Goal: Task Accomplishment & Management: Use online tool/utility

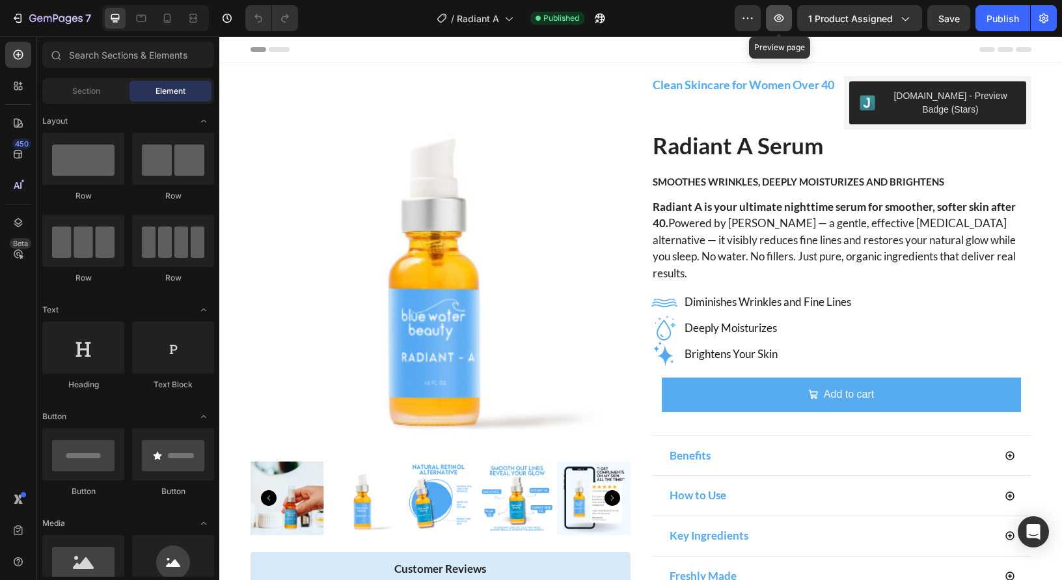
click at [777, 15] on icon "button" at bounding box center [778, 18] width 13 height 13
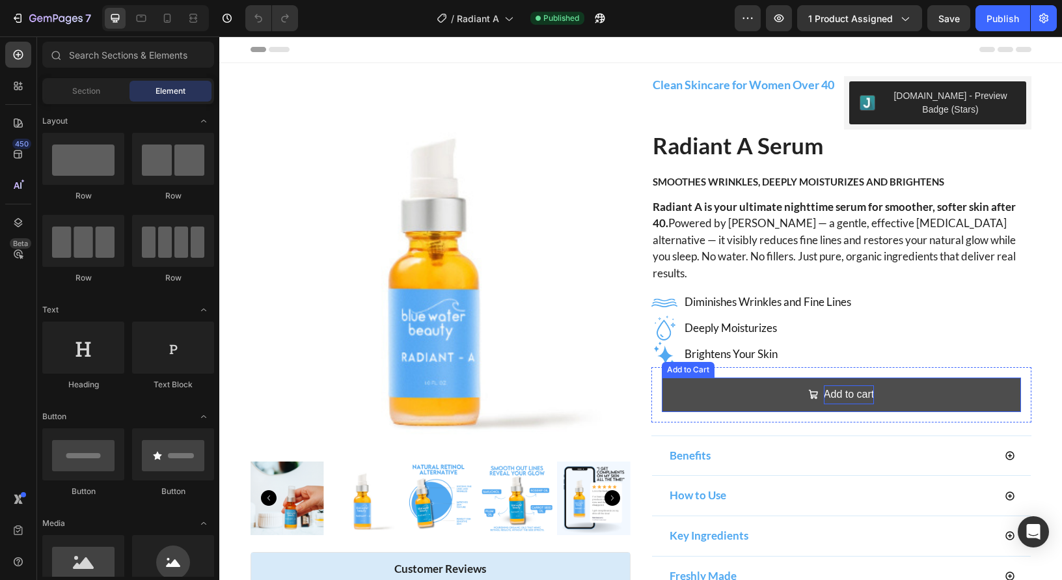
click at [855, 385] on div "Add to cart" at bounding box center [849, 394] width 50 height 19
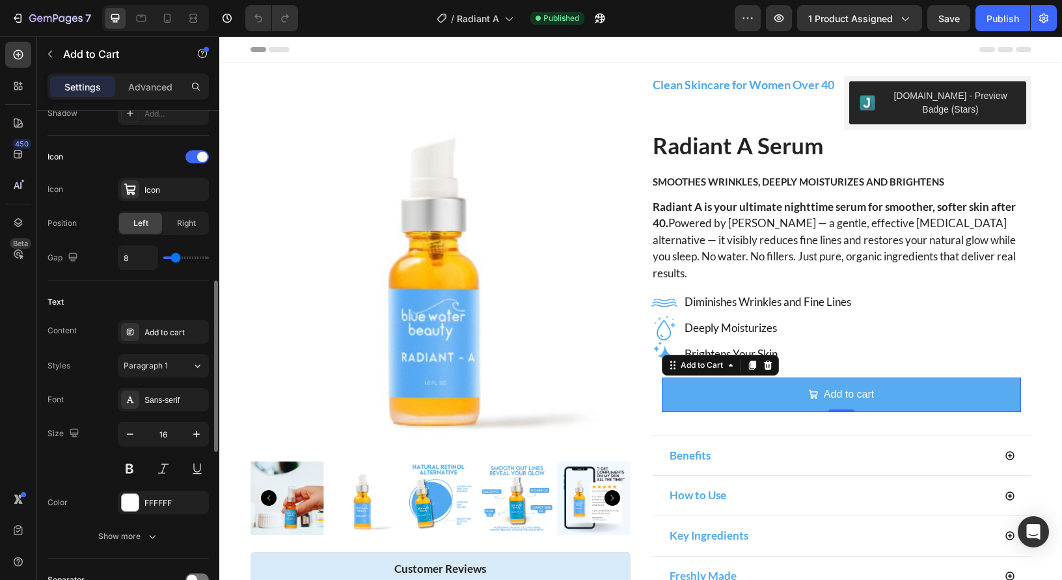
scroll to position [506, 0]
click at [165, 399] on div "Sans-serif" at bounding box center [174, 403] width 61 height 12
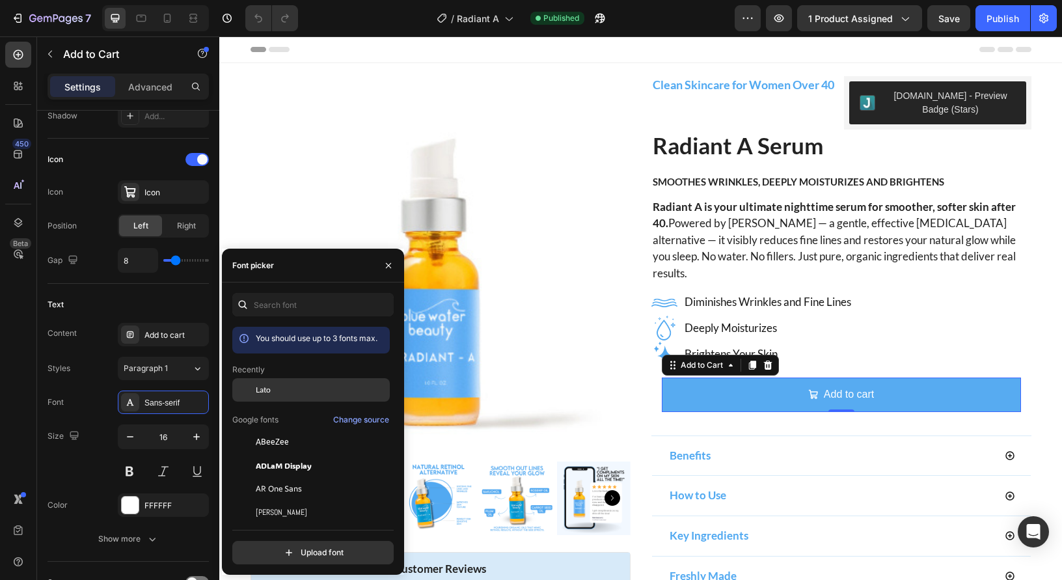
click at [269, 388] on span "Lato" at bounding box center [263, 390] width 15 height 12
click at [160, 334] on div "Add to cart" at bounding box center [174, 335] width 61 height 12
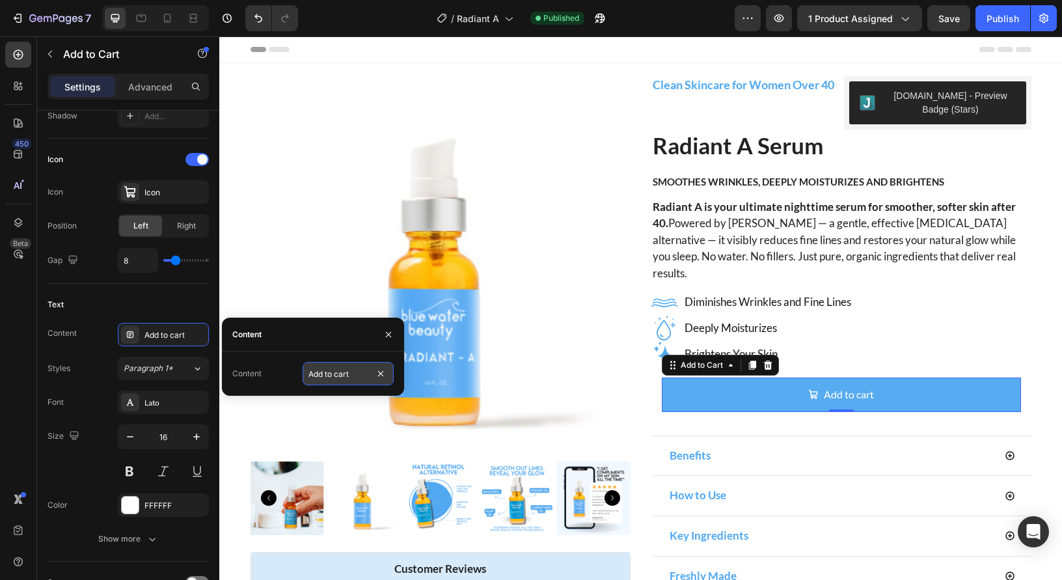
click at [361, 376] on input "Add to cart" at bounding box center [348, 373] width 91 height 23
type input "Add to cart - $64"
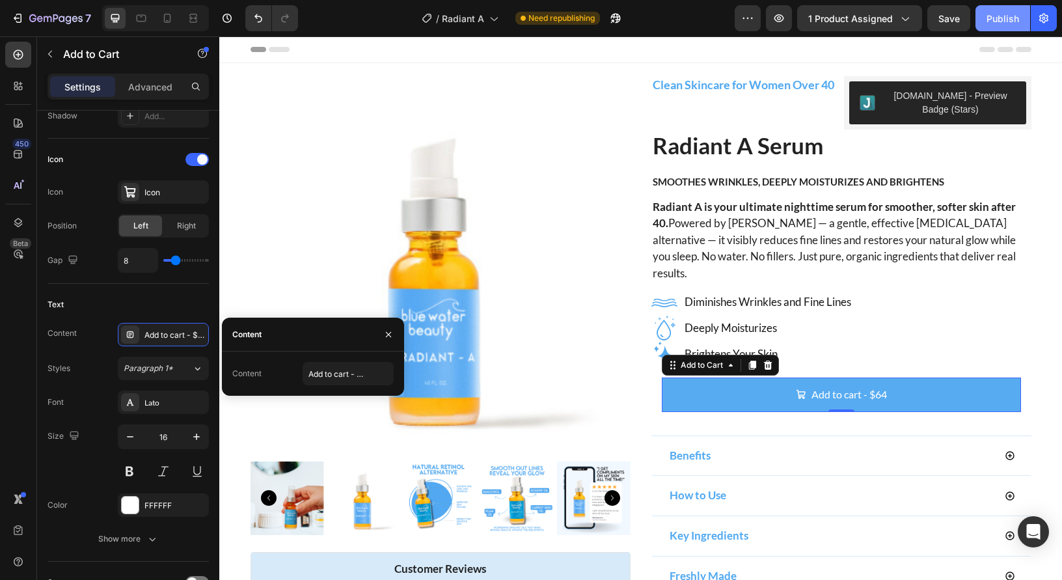
click at [1011, 14] on div "Publish" at bounding box center [1002, 19] width 33 height 14
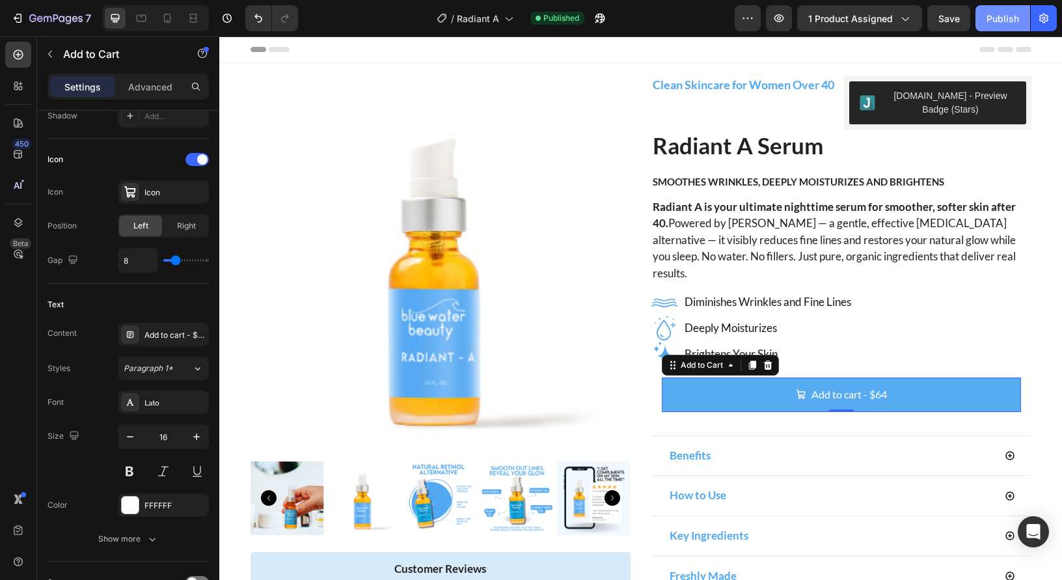
click at [1007, 18] on div "Publish" at bounding box center [1002, 19] width 33 height 14
